Goal: Navigation & Orientation: Find specific page/section

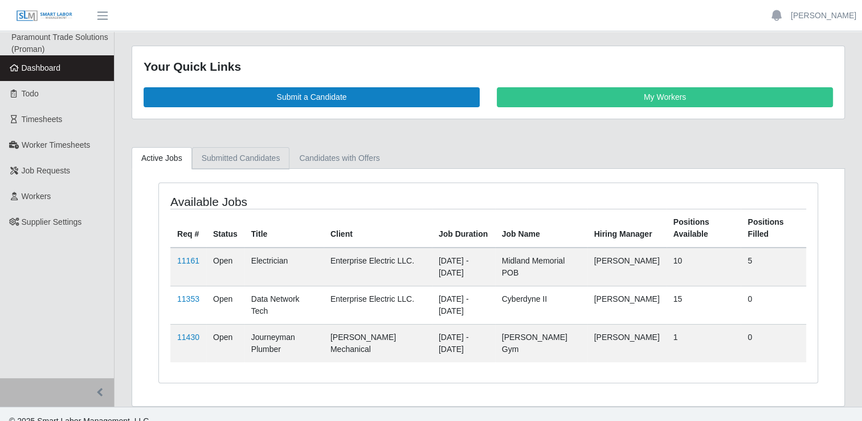
click at [262, 156] on link "Submitted Candidates" at bounding box center [241, 158] width 98 height 22
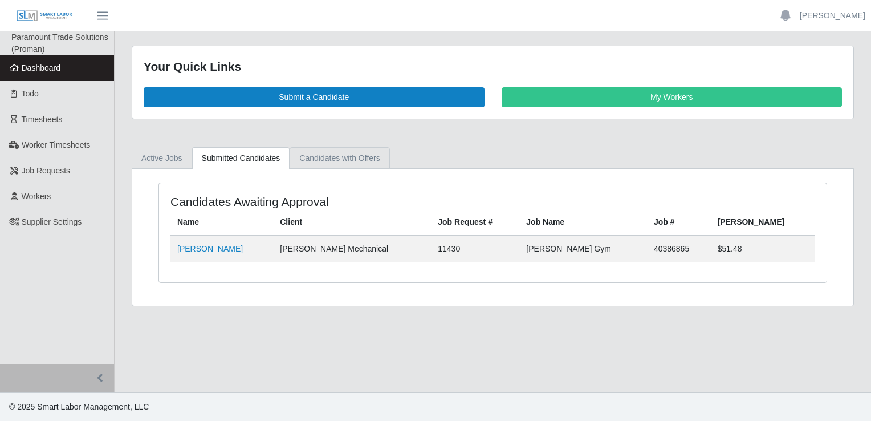
click at [335, 158] on link "Candidates with Offers" at bounding box center [340, 158] width 100 height 22
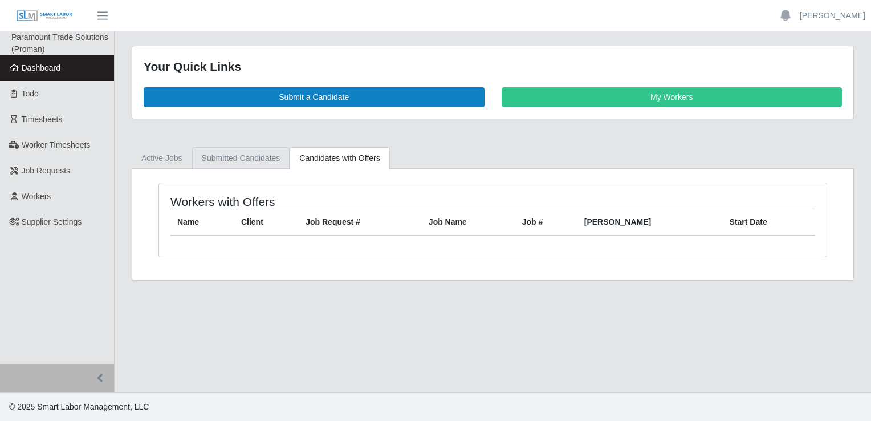
click at [246, 163] on link "Submitted Candidates" at bounding box center [241, 158] width 98 height 22
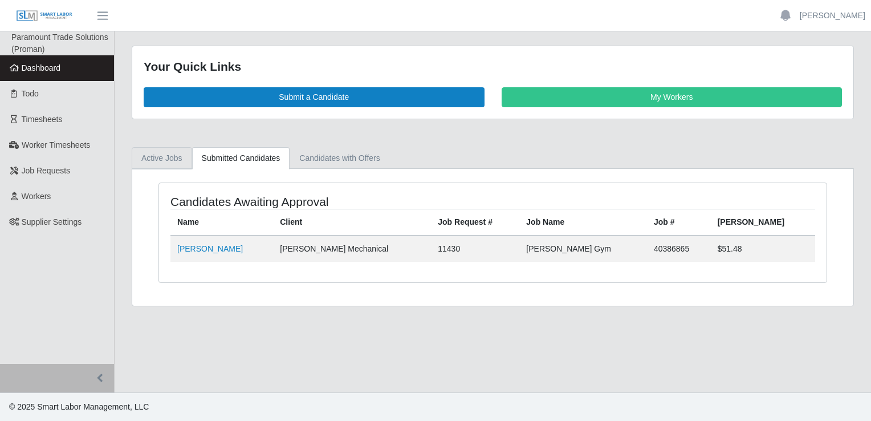
click at [164, 161] on link "Active Jobs" at bounding box center [162, 158] width 60 height 22
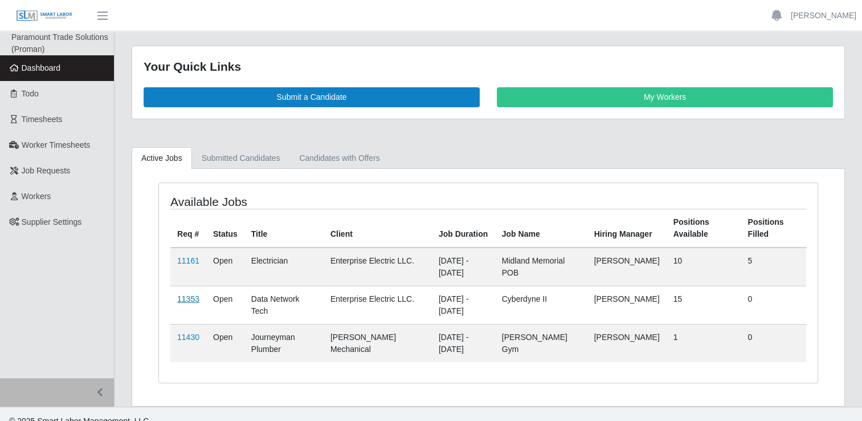
click at [192, 296] on link "11353" at bounding box center [188, 298] width 22 height 9
